Goal: Entertainment & Leisure: Browse casually

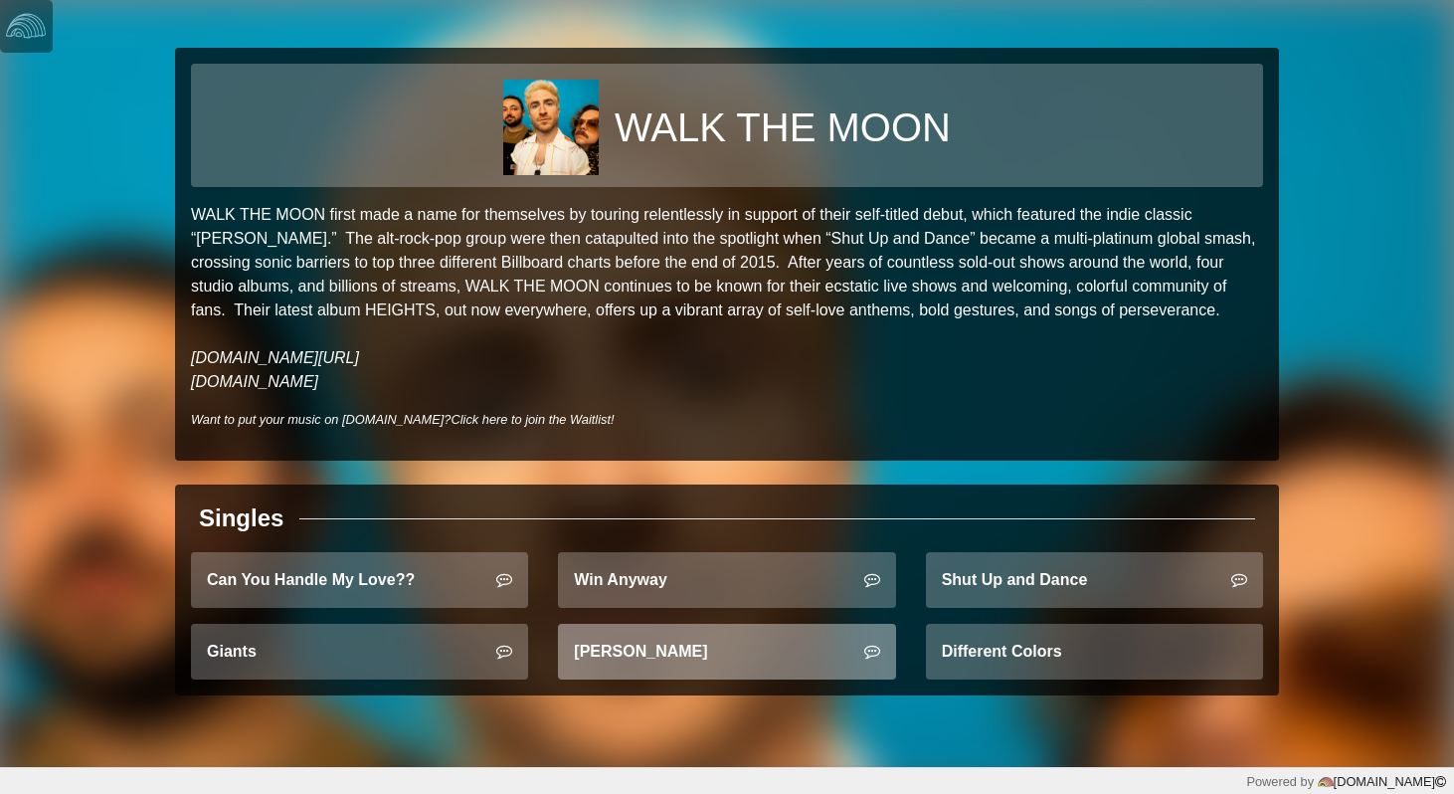
click at [637, 657] on link "Anna Sun" at bounding box center [726, 652] width 337 height 56
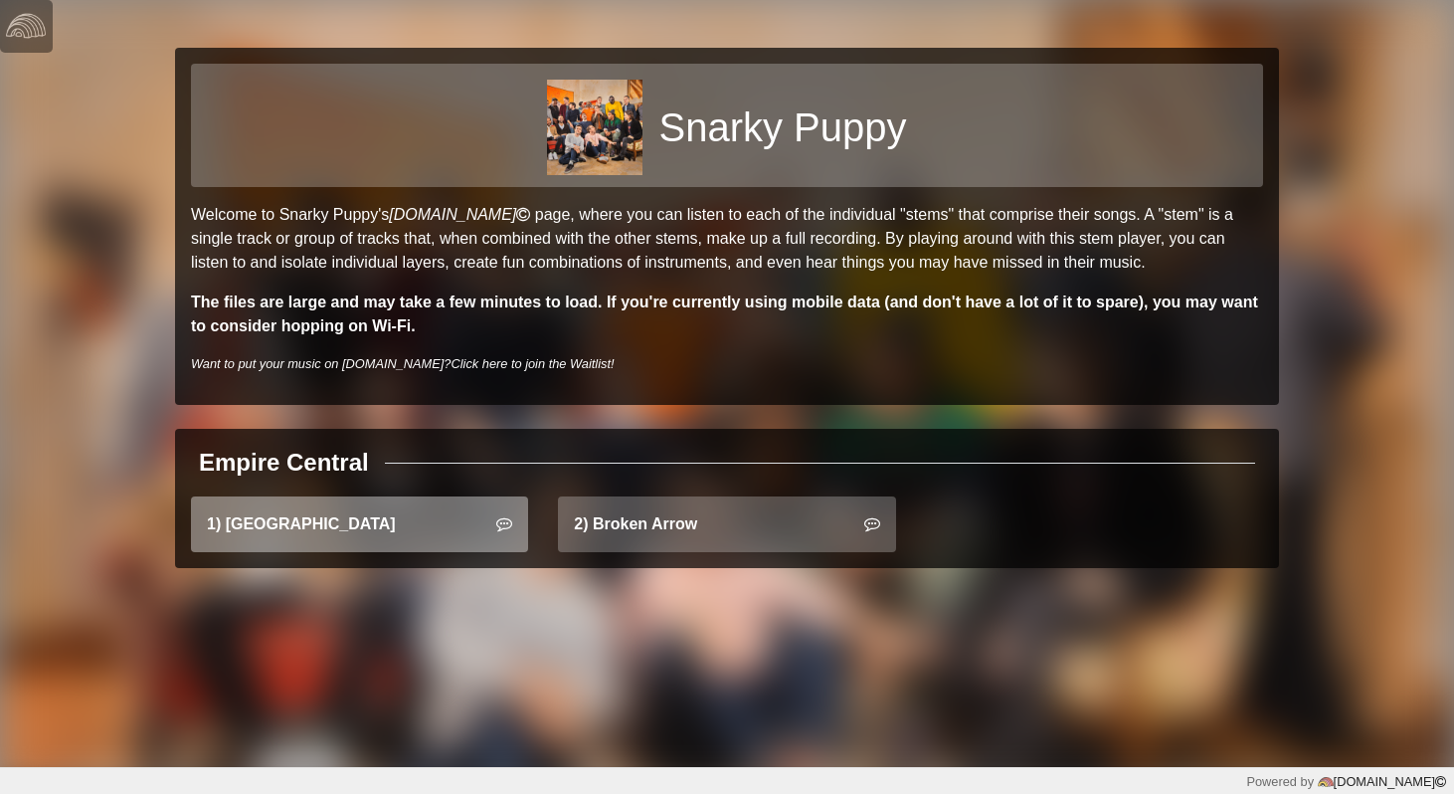
click at [431, 529] on link "1) East Bay" at bounding box center [359, 524] width 337 height 56
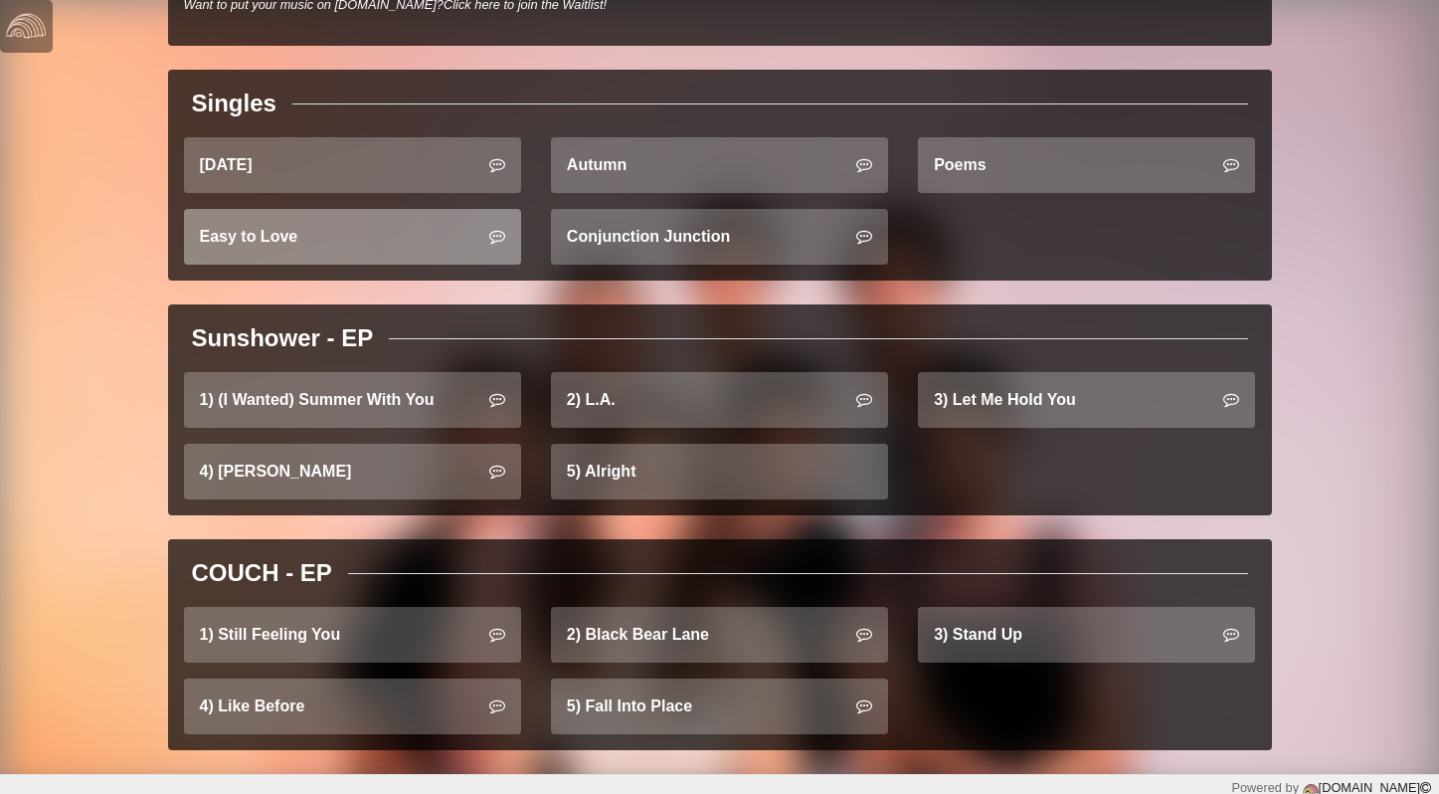
scroll to position [684, 0]
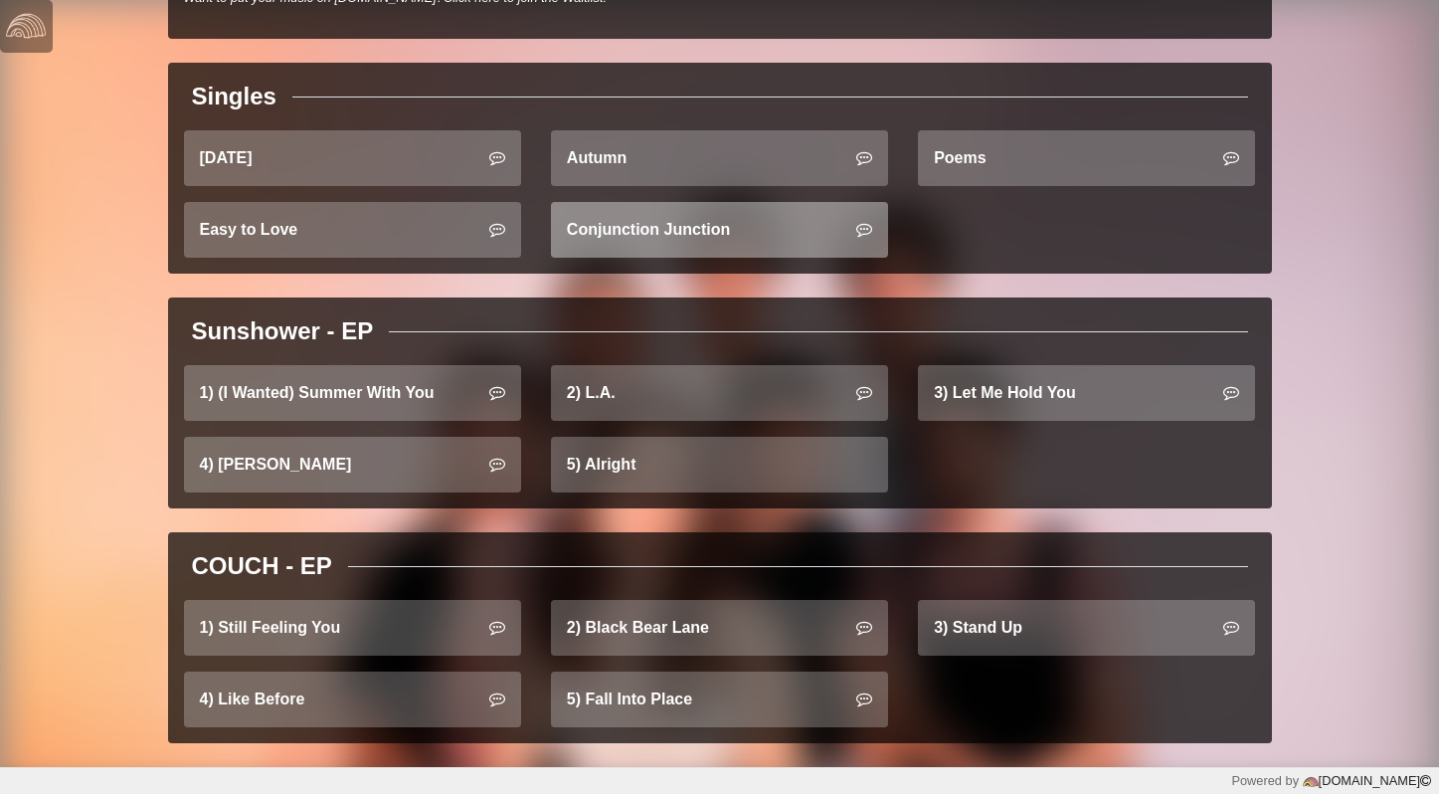
click at [705, 245] on link "Conjunction Junction" at bounding box center [719, 230] width 337 height 56
